Goal: Task Accomplishment & Management: Manage account settings

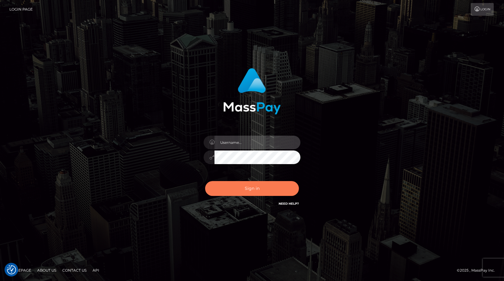
type input "Anthony.Spree"
click at [261, 186] on button "Sign in" at bounding box center [252, 188] width 94 height 15
type input "[PERSON_NAME].Spree"
click at [241, 187] on button "Sign in" at bounding box center [252, 188] width 94 height 15
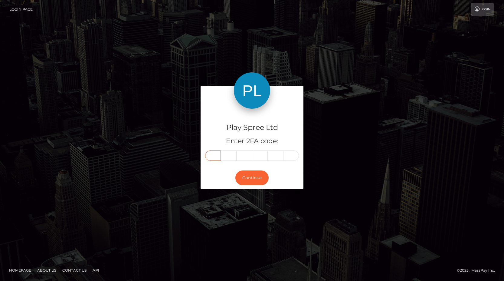
click at [211, 156] on input "text" at bounding box center [213, 155] width 16 height 10
click at [214, 156] on input "text" at bounding box center [213, 155] width 16 height 10
click at [215, 157] on input "text" at bounding box center [213, 155] width 16 height 10
paste input "4"
type input "4"
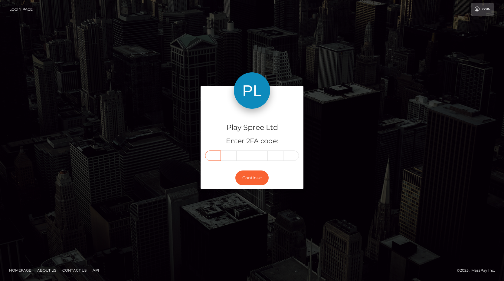
type input "8"
type input "5"
type input "9"
type input "4"
type input "2"
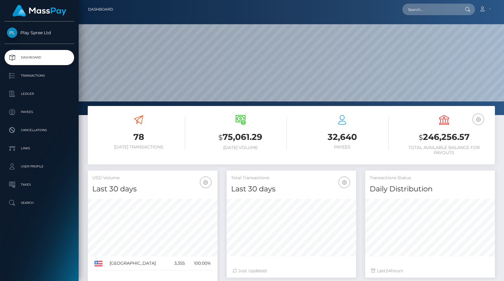
scroll to position [107, 130]
click at [417, 11] on input "text" at bounding box center [431, 10] width 57 height 12
click at [438, 9] on input "text" at bounding box center [431, 10] width 57 height 12
paste input "1554017"
click at [468, 8] on icon at bounding box center [467, 9] width 5 height 5
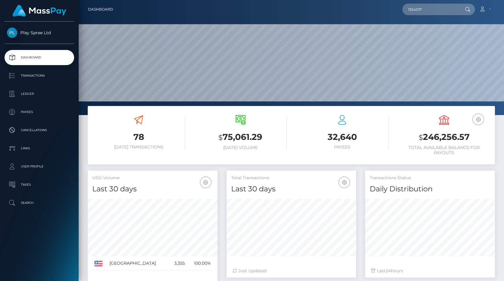
click at [467, 10] on icon at bounding box center [467, 9] width 5 height 5
click at [425, 15] on input "1554017" at bounding box center [431, 10] width 57 height 12
click at [424, 10] on input "1554017" at bounding box center [431, 10] width 57 height 12
paste input "fgolio@yahoo.com"
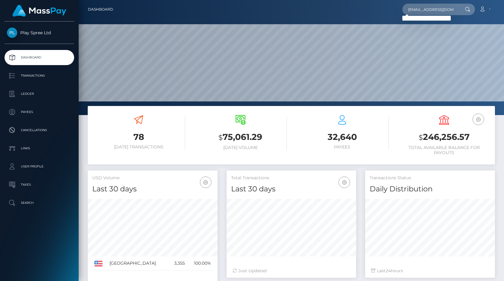
click at [469, 10] on icon at bounding box center [467, 9] width 5 height 5
click at [425, 8] on input "fgolio@yahoo.com" at bounding box center [431, 10] width 57 height 12
paste input "1554017"
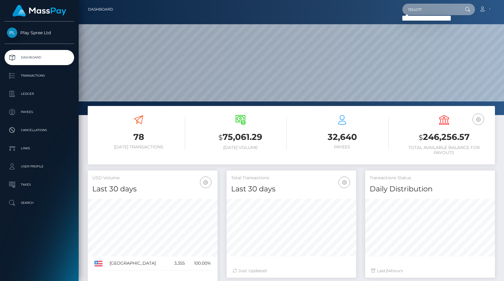
click at [416, 11] on input "1554017" at bounding box center [431, 10] width 57 height 12
paste input "319883"
type input "319883"
